Goal: Information Seeking & Learning: Learn about a topic

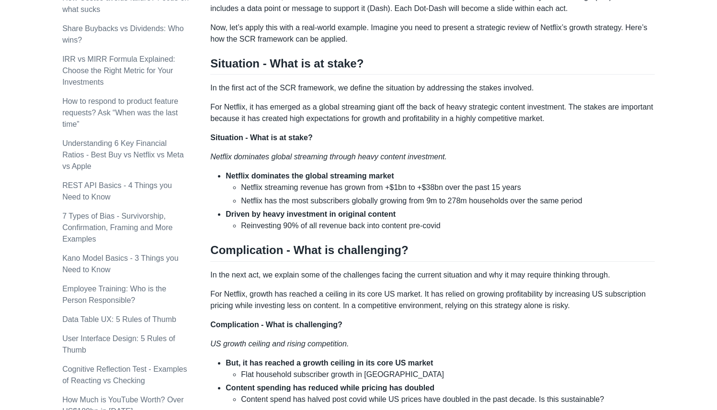
scroll to position [594, 0]
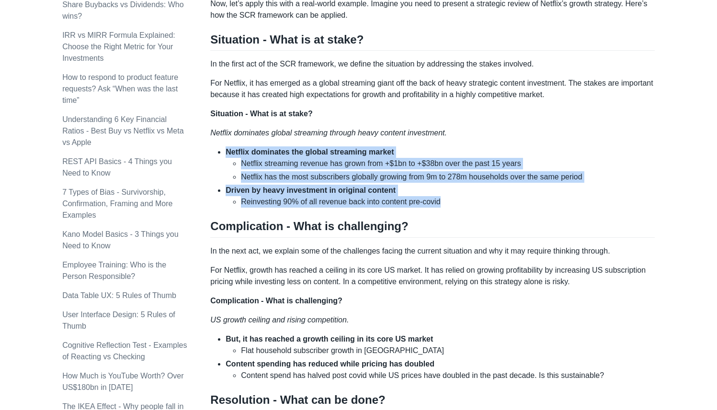
drag, startPoint x: 223, startPoint y: 163, endPoint x: 453, endPoint y: 224, distance: 238.1
click at [452, 224] on div "Top consulting firms like McKinsey use the SCR (Situation-Complication-Resoluti…" at bounding box center [432, 185] width 444 height 1221
click at [460, 208] on li "Reinvesting 90% of all revenue back into content pre-covid" at bounding box center [448, 201] width 414 height 11
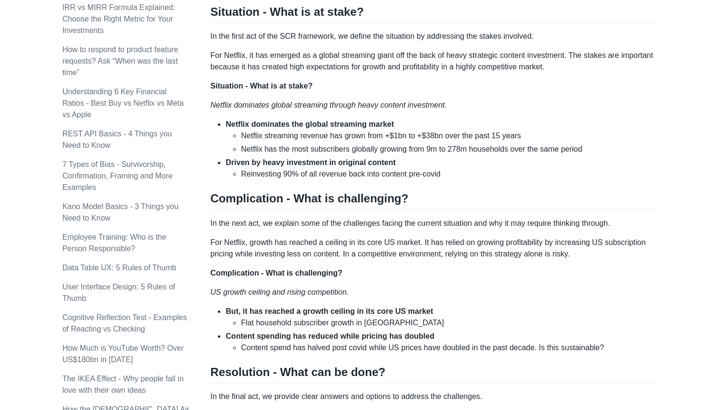
scroll to position [624, 0]
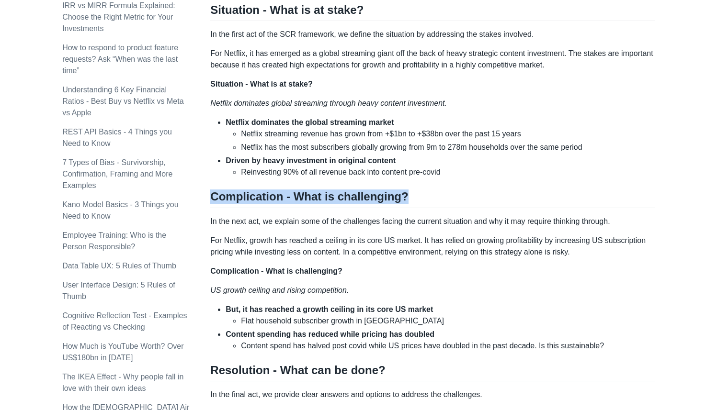
drag, startPoint x: 406, startPoint y: 209, endPoint x: 240, endPoint y: 196, distance: 166.6
click at [240, 196] on div "Top consulting firms like McKinsey use the SCR (Situation-Complication-Resoluti…" at bounding box center [432, 155] width 444 height 1221
drag, startPoint x: 210, startPoint y: 208, endPoint x: 410, endPoint y: 209, distance: 200.1
click at [410, 208] on h2 "Complication - What is challenging?" at bounding box center [432, 199] width 444 height 18
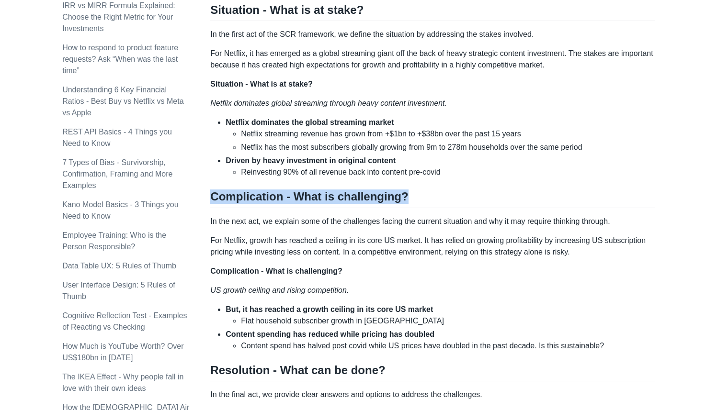
click at [410, 208] on h2 "Complication - What is challenging?" at bounding box center [432, 199] width 444 height 18
drag, startPoint x: 400, startPoint y: 205, endPoint x: 213, endPoint y: 205, distance: 186.7
click at [213, 205] on h2 "Complication - What is challenging?" at bounding box center [432, 199] width 444 height 18
drag, startPoint x: 213, startPoint y: 205, endPoint x: 407, endPoint y: 203, distance: 193.9
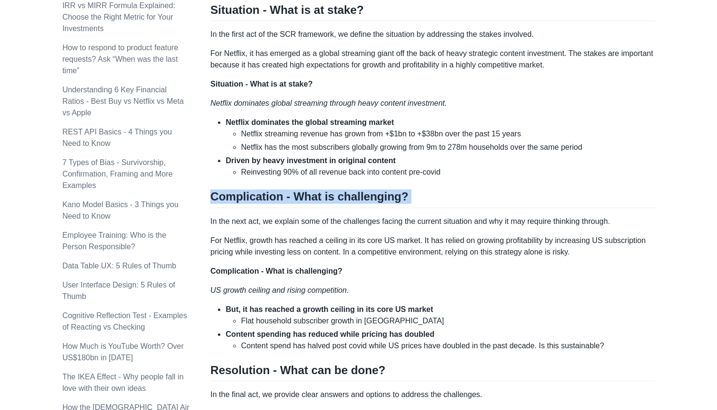
click at [407, 203] on h2 "Complication - What is challenging?" at bounding box center [432, 199] width 444 height 18
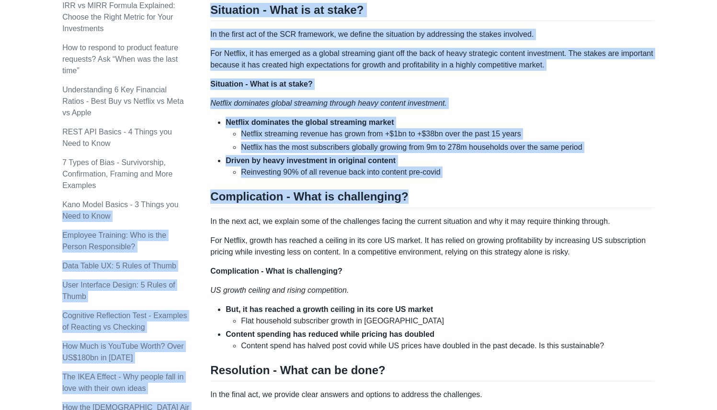
drag, startPoint x: 398, startPoint y: 208, endPoint x: 204, endPoint y: 207, distance: 193.9
click at [204, 207] on div "Topics product (28) finance (28) management (23) engineering (14) marketing (10…" at bounding box center [358, 193] width 592 height 1519
click at [208, 207] on div "Topics product (28) finance (28) management (23) engineering (14) marketing (10…" at bounding box center [136, 69] width 148 height 1247
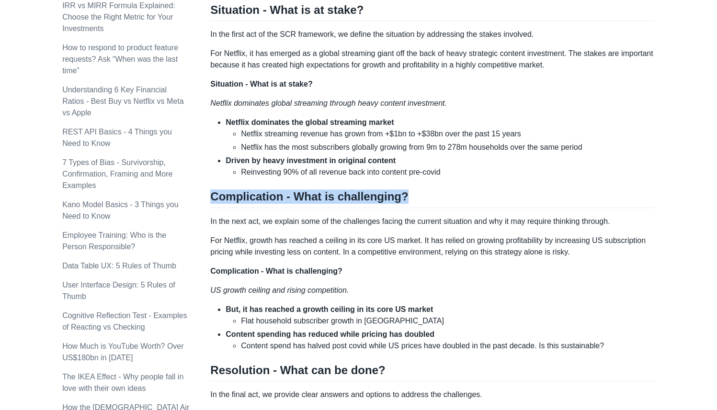
drag, startPoint x: 213, startPoint y: 208, endPoint x: 400, endPoint y: 216, distance: 186.8
click at [401, 208] on h2 "Complication - What is challenging?" at bounding box center [432, 199] width 444 height 18
click at [400, 208] on h2 "Complication - What is challenging?" at bounding box center [432, 199] width 444 height 18
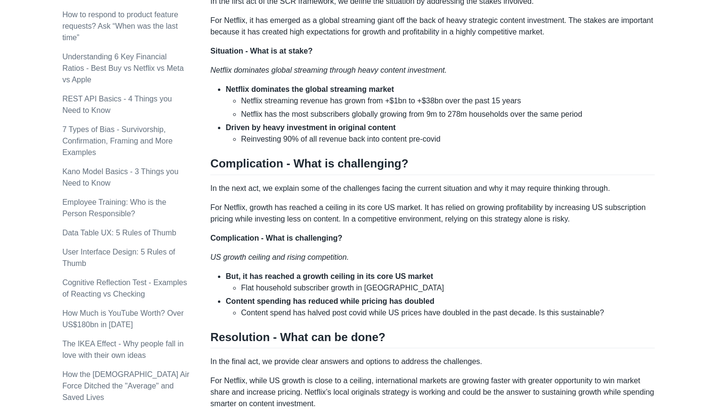
scroll to position [658, 0]
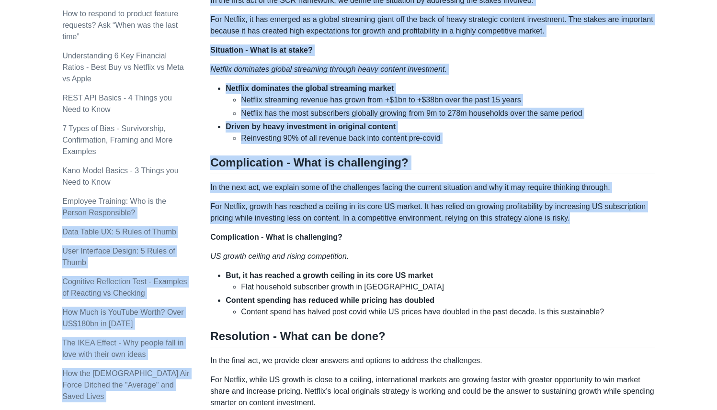
drag, startPoint x: 209, startPoint y: 196, endPoint x: 353, endPoint y: 239, distance: 149.8
click at [353, 239] on div "Topics product (28) finance (28) management (23) engineering (14) marketing (10…" at bounding box center [358, 159] width 592 height 1519
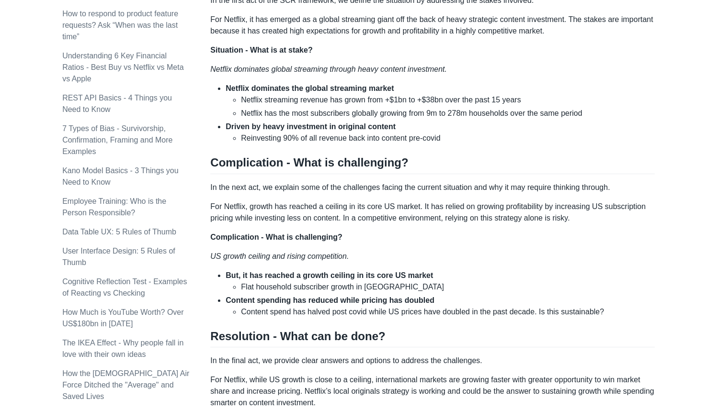
click at [351, 243] on p "Complication - What is challenging?" at bounding box center [432, 237] width 444 height 11
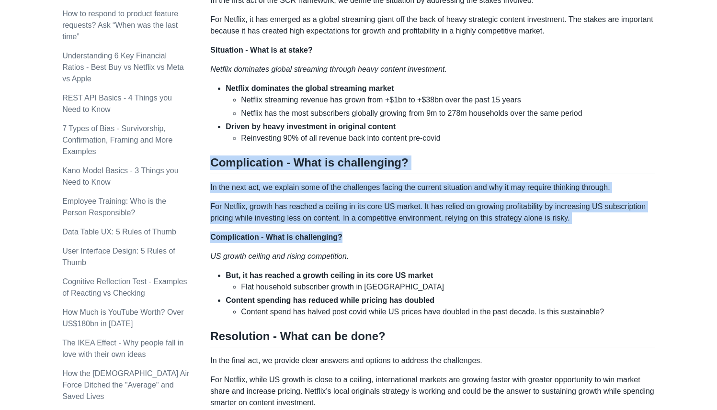
drag, startPoint x: 344, startPoint y: 251, endPoint x: 212, endPoint y: 179, distance: 150.6
click at [212, 178] on div "Top consulting firms like McKinsey use the SCR (Situation-Complication-Resoluti…" at bounding box center [432, 121] width 444 height 1221
click at [212, 174] on h2 "Complication - What is challenging?" at bounding box center [432, 165] width 444 height 18
drag, startPoint x: 212, startPoint y: 174, endPoint x: 353, endPoint y: 249, distance: 159.7
click at [353, 249] on div "Top consulting firms like McKinsey use the SCR (Situation-Complication-Resoluti…" at bounding box center [432, 121] width 444 height 1221
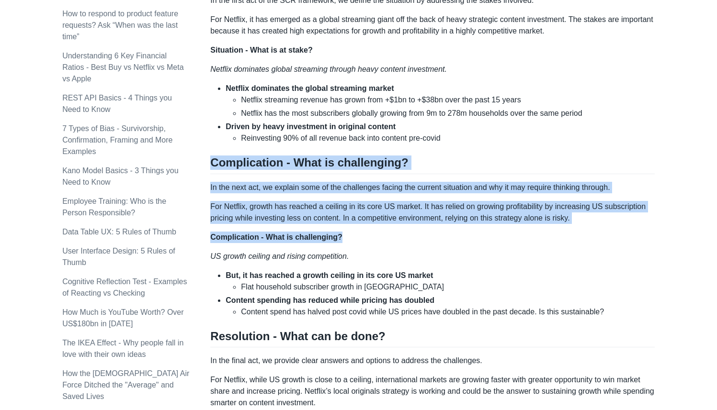
click at [353, 243] on p "Complication - What is challenging?" at bounding box center [432, 237] width 444 height 11
drag, startPoint x: 353, startPoint y: 249, endPoint x: 215, endPoint y: 176, distance: 155.9
click at [215, 176] on div "Top consulting firms like McKinsey use the SCR (Situation-Complication-Resoluti…" at bounding box center [432, 121] width 444 height 1221
click at [215, 174] on h2 "Complication - What is challenging?" at bounding box center [432, 165] width 444 height 18
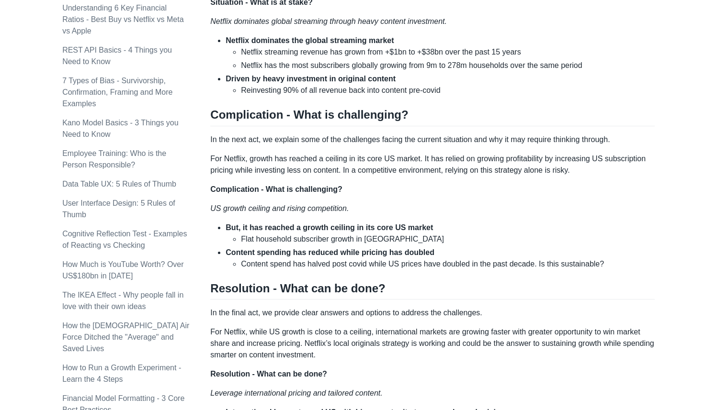
scroll to position [706, 0]
drag, startPoint x: 210, startPoint y: 217, endPoint x: 379, endPoint y: 222, distance: 169.0
click at [379, 214] on p "US growth ceiling and rising competition." at bounding box center [432, 207] width 444 height 11
click at [380, 214] on p "US growth ceiling and rising competition." at bounding box center [432, 207] width 444 height 11
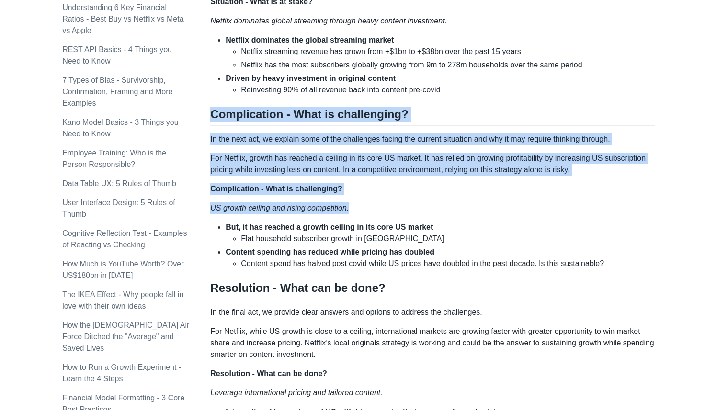
drag, startPoint x: 359, startPoint y: 219, endPoint x: 211, endPoint y: 123, distance: 177.5
click at [211, 123] on div "Top consulting firms like McKinsey use the SCR (Situation-Complication-Resoluti…" at bounding box center [432, 73] width 444 height 1221
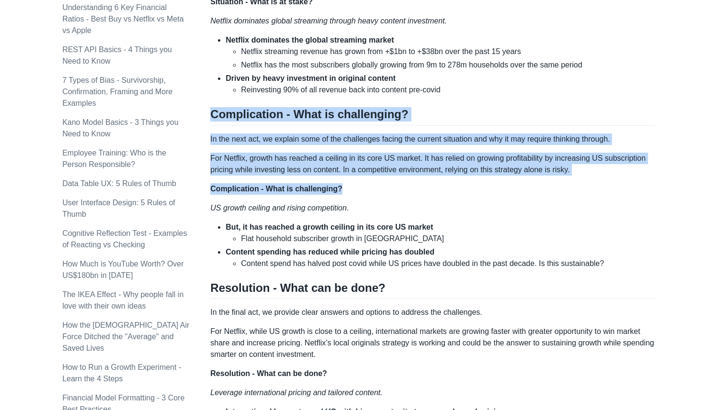
drag, startPoint x: 212, startPoint y: 126, endPoint x: 346, endPoint y: 201, distance: 153.0
click at [346, 201] on div "Top consulting firms like McKinsey use the SCR (Situation-Complication-Resoluti…" at bounding box center [432, 73] width 444 height 1221
click at [346, 195] on p "Complication - What is challenging?" at bounding box center [432, 188] width 444 height 11
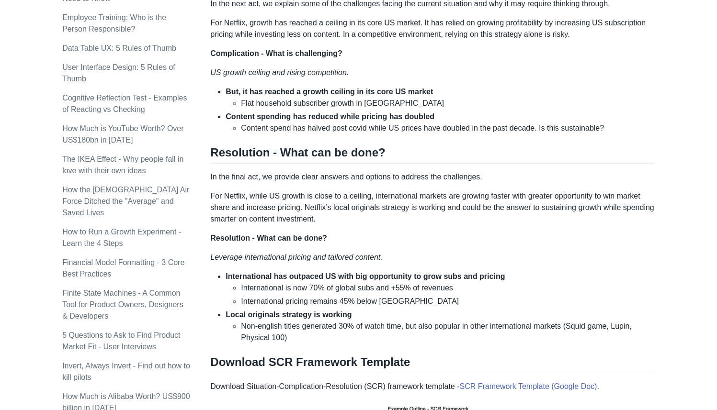
scroll to position [849, 0]
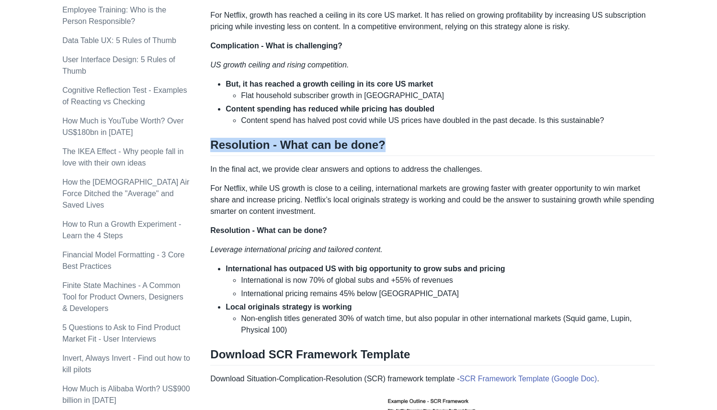
drag, startPoint x: 211, startPoint y: 154, endPoint x: 411, endPoint y: 158, distance: 200.1
click at [412, 156] on h2 "Resolution - What can be done?" at bounding box center [432, 147] width 444 height 18
click at [391, 156] on h2 "Resolution - What can be done?" at bounding box center [432, 147] width 444 height 18
drag, startPoint x: 380, startPoint y: 157, endPoint x: 212, endPoint y: 157, distance: 168.0
click at [212, 156] on h2 "Resolution - What can be done?" at bounding box center [432, 147] width 444 height 18
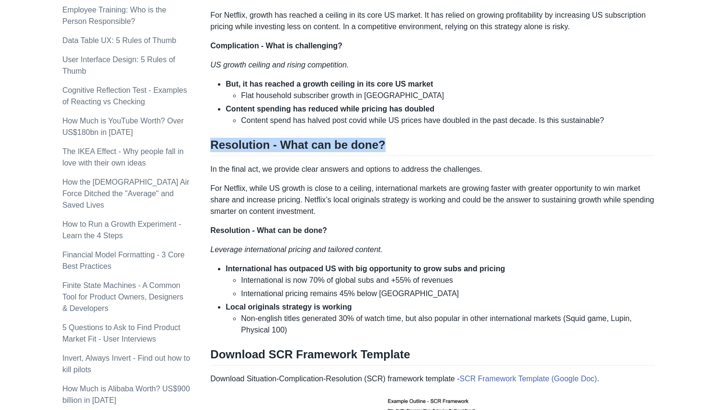
click at [212, 156] on h2 "Resolution - What can be done?" at bounding box center [432, 147] width 444 height 18
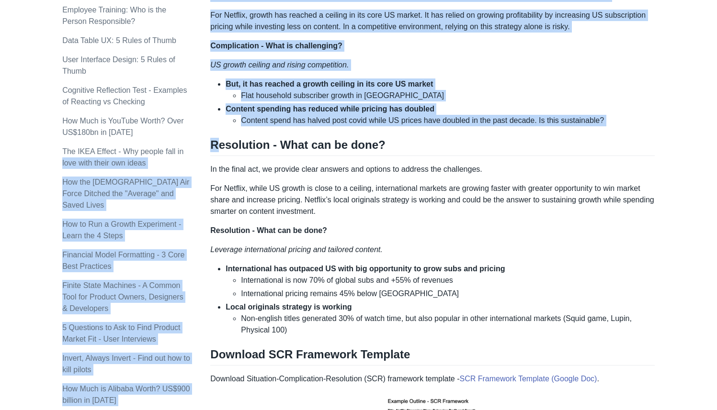
drag, startPoint x: 209, startPoint y: 157, endPoint x: 216, endPoint y: 157, distance: 6.7
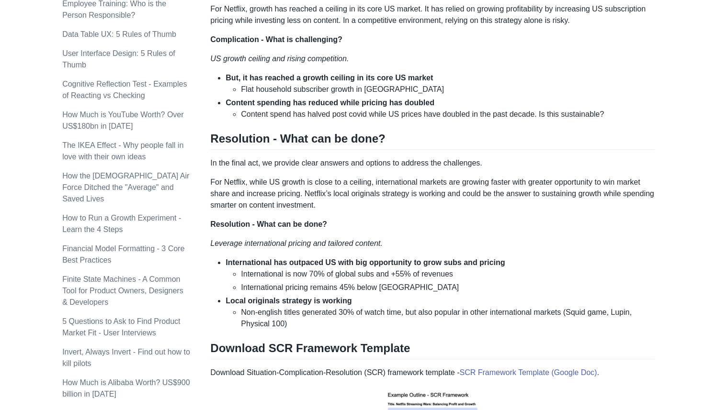
scroll to position [868, 0]
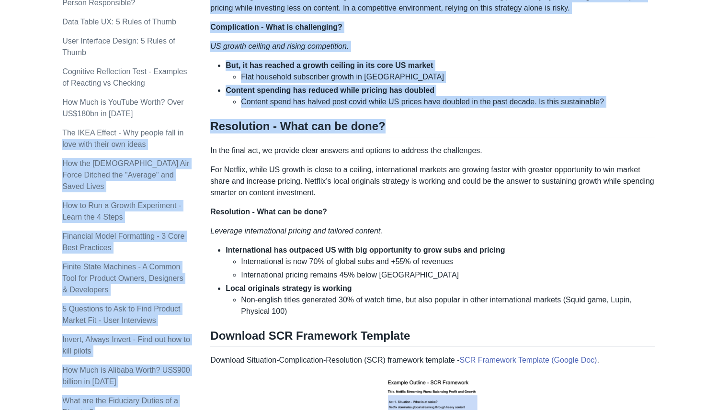
drag, startPoint x: 209, startPoint y: 137, endPoint x: 388, endPoint y: 140, distance: 178.6
click at [388, 137] on h2 "Resolution - What can be done?" at bounding box center [432, 128] width 444 height 18
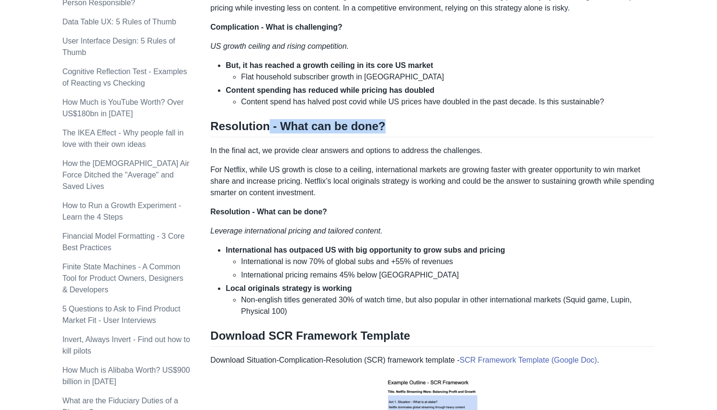
drag, startPoint x: 386, startPoint y: 137, endPoint x: 266, endPoint y: 134, distance: 120.7
click at [266, 134] on h2 "Resolution - What can be done?" at bounding box center [432, 128] width 444 height 18
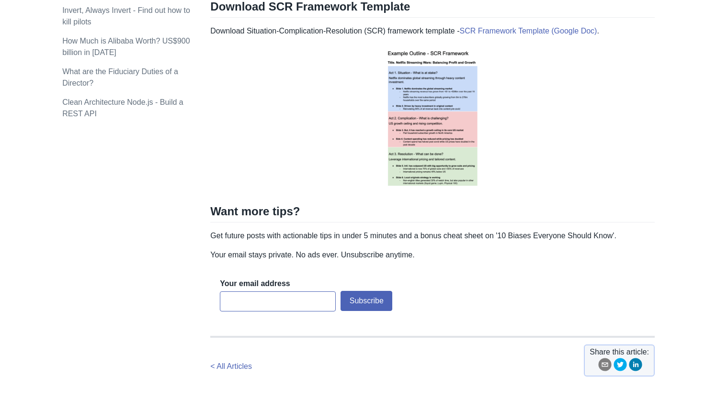
click at [308, 97] on p at bounding box center [432, 119] width 444 height 148
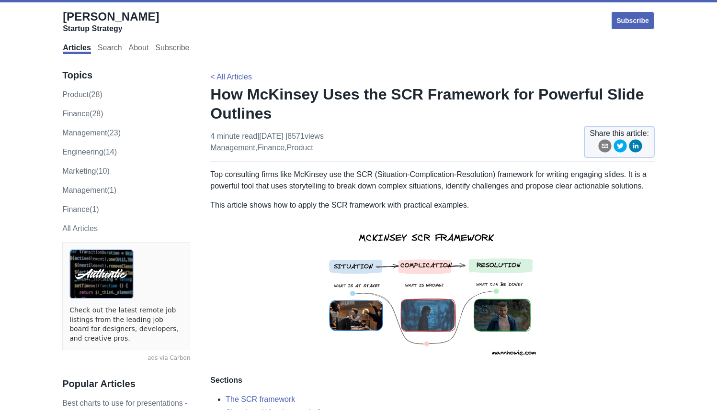
scroll to position [6, 0]
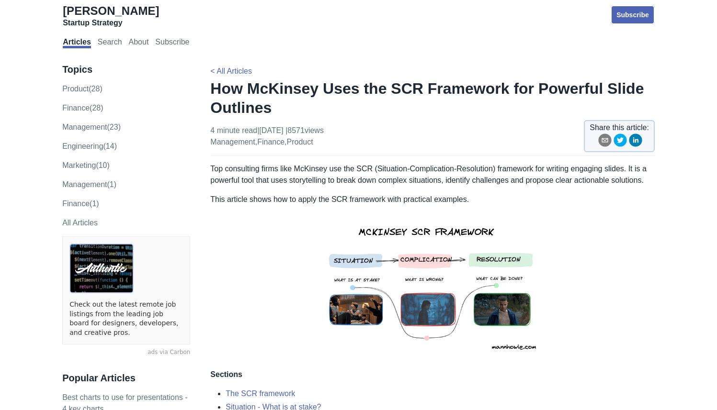
drag, startPoint x: 204, startPoint y: 88, endPoint x: 268, endPoint y: 107, distance: 66.6
click at [268, 107] on h1 "How McKinsey Uses the SCR Framework for Powerful Slide Outlines" at bounding box center [432, 98] width 444 height 38
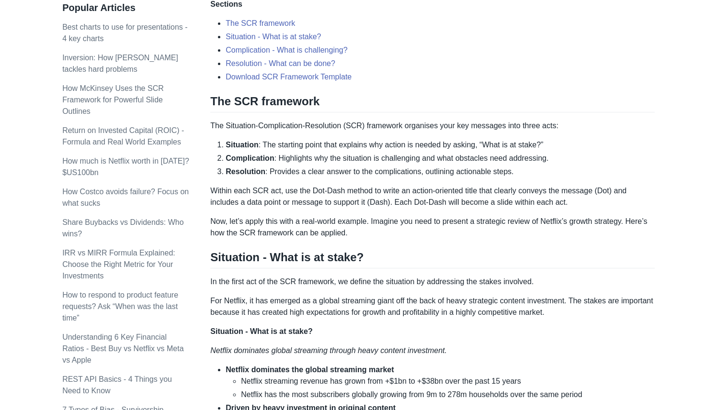
click at [250, 222] on div "Top consulting firms like McKinsey use the SCR (Situation-Complication-Resoluti…" at bounding box center [432, 403] width 444 height 1221
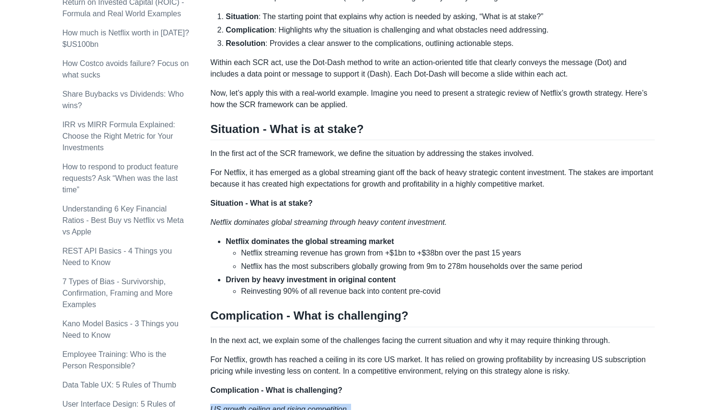
scroll to position [523, 0]
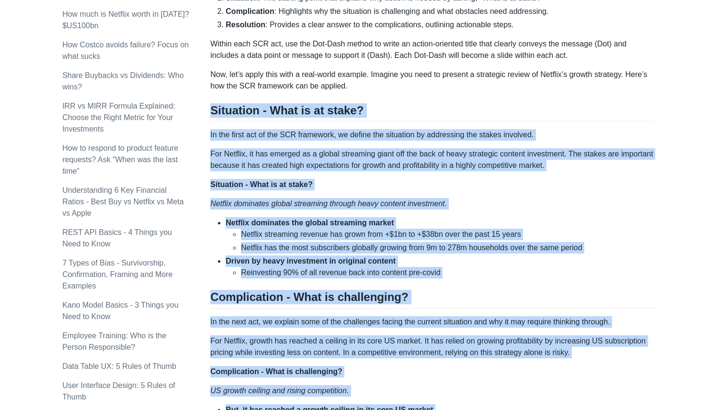
drag, startPoint x: 297, startPoint y: 202, endPoint x: 212, endPoint y: 123, distance: 115.8
click at [212, 123] on div "Top consulting firms like McKinsey use the SCR (Situation-Complication-Resoluti…" at bounding box center [432, 256] width 444 height 1221
copy div "Situation - What is at stake? In the first act of the SCR framework, we define …"
